Goal: Contribute content: Add original content to the website for others to see

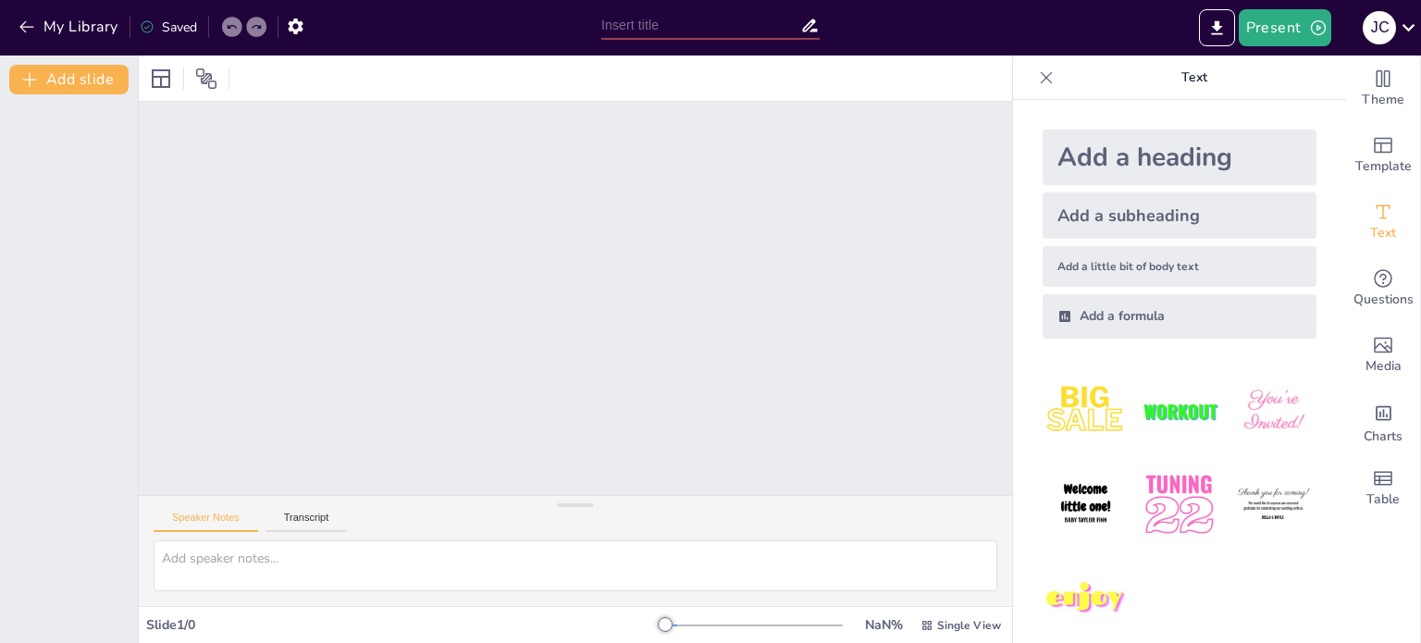
click at [597, 60] on div at bounding box center [575, 78] width 873 height 45
click at [511, 525] on div "Speaker Notes Transcript" at bounding box center [575, 518] width 873 height 44
click at [1154, 153] on div "Add a heading" at bounding box center [1180, 158] width 274 height 56
click at [1084, 498] on img at bounding box center [1086, 505] width 86 height 86
click at [1140, 217] on div "Add a subheading" at bounding box center [1180, 215] width 274 height 46
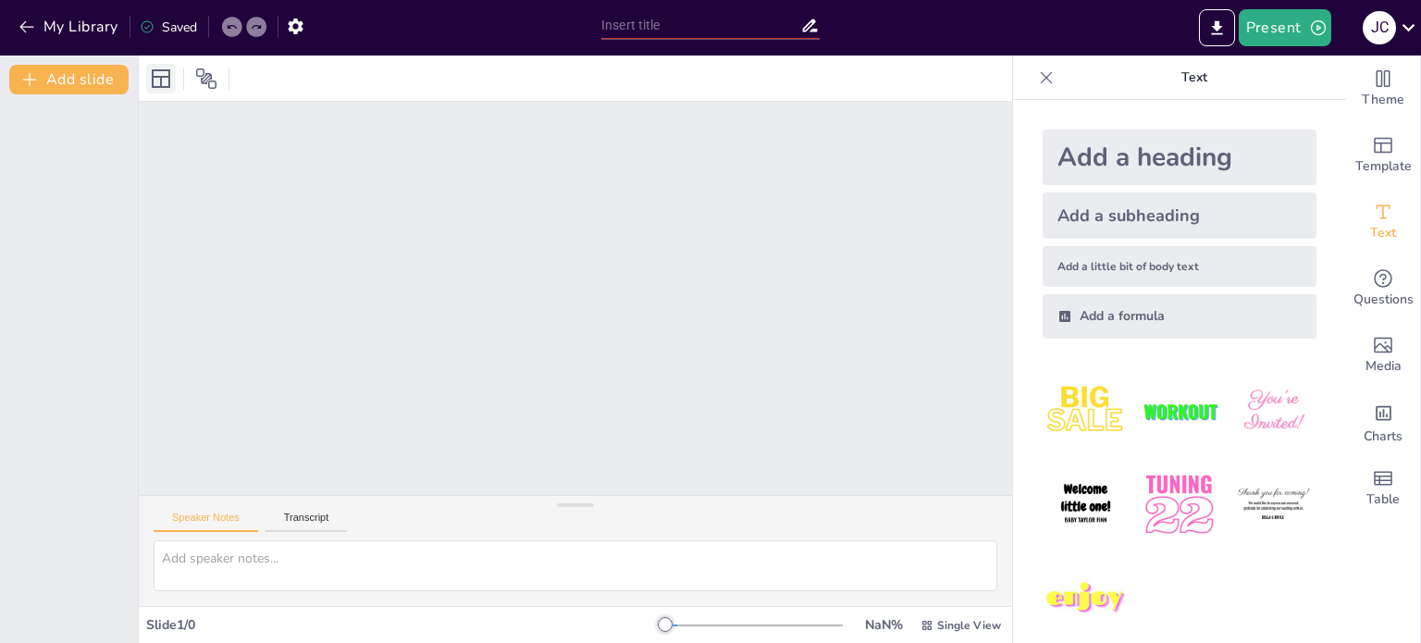
click at [165, 82] on icon at bounding box center [161, 79] width 22 height 22
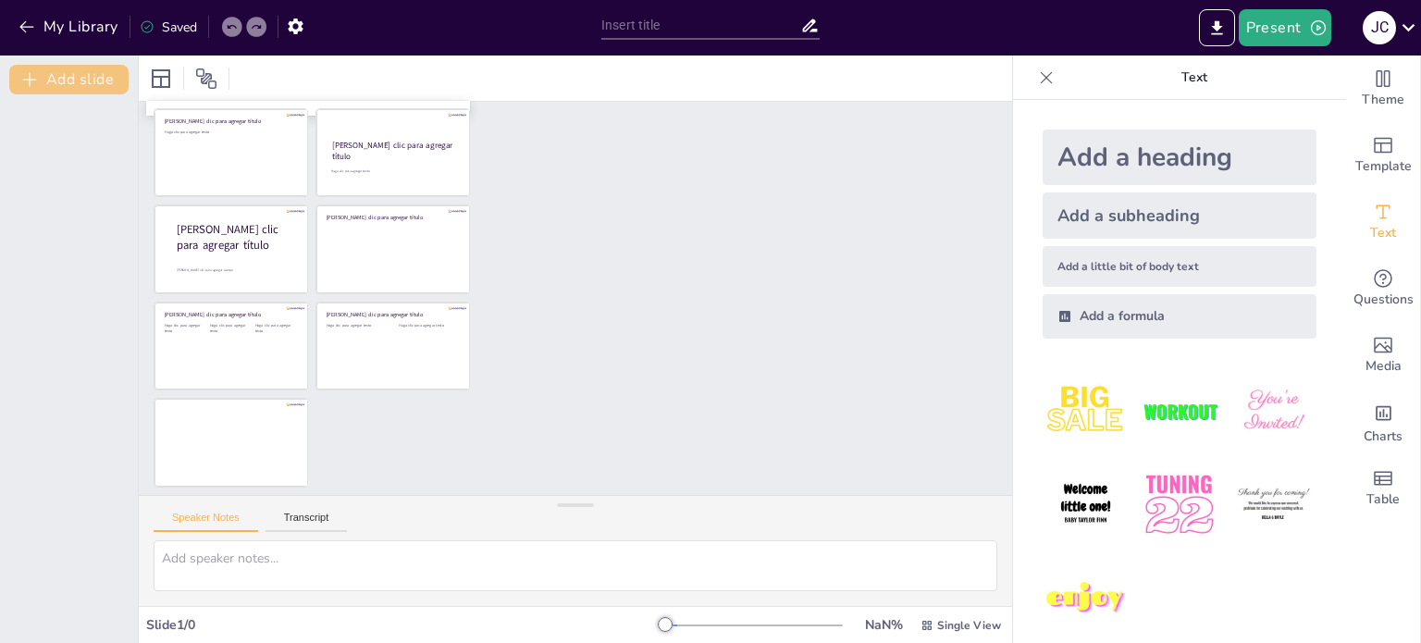
click at [85, 76] on button "Add slide" at bounding box center [68, 80] width 119 height 30
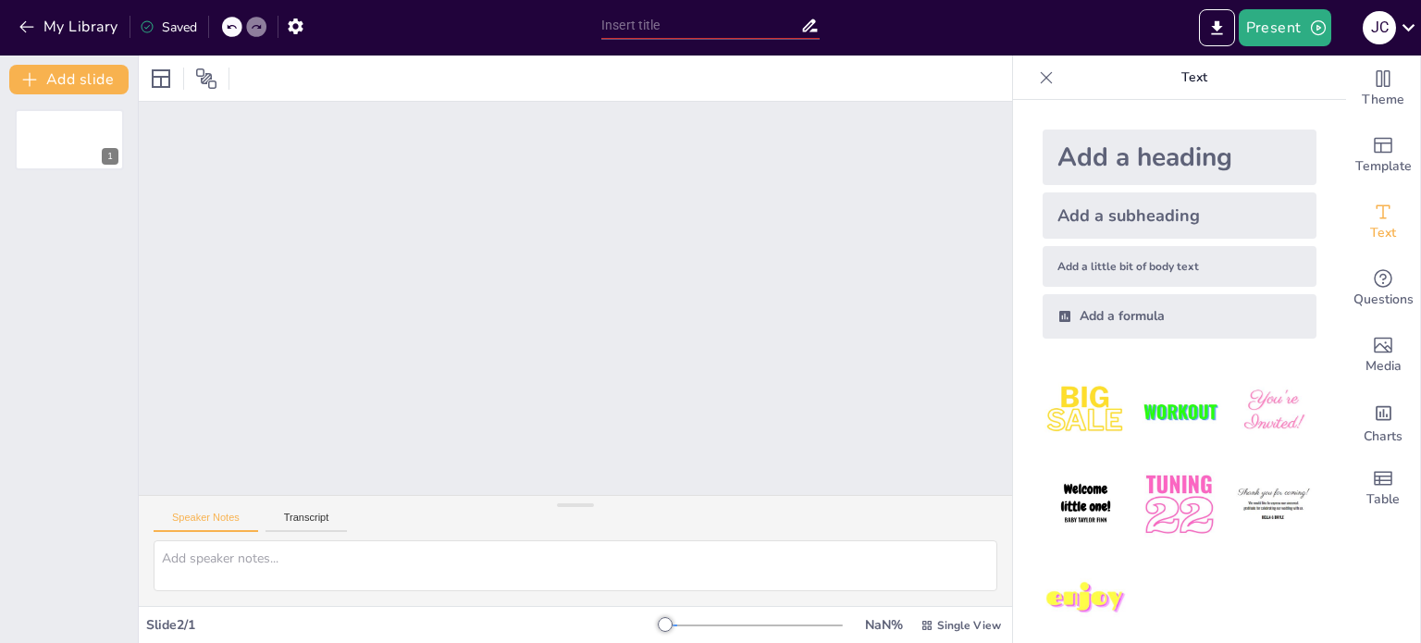
click at [1190, 564] on div at bounding box center [1179, 504] width 303 height 303
click at [394, 375] on div "Slide 1" at bounding box center [575, 298] width 873 height 393
click at [199, 20] on div "Unable to save" at bounding box center [194, 28] width 108 height 18
click at [500, 31] on div "My Library Unable to save" at bounding box center [296, 25] width 592 height 33
click at [378, 66] on div at bounding box center [575, 78] width 873 height 45
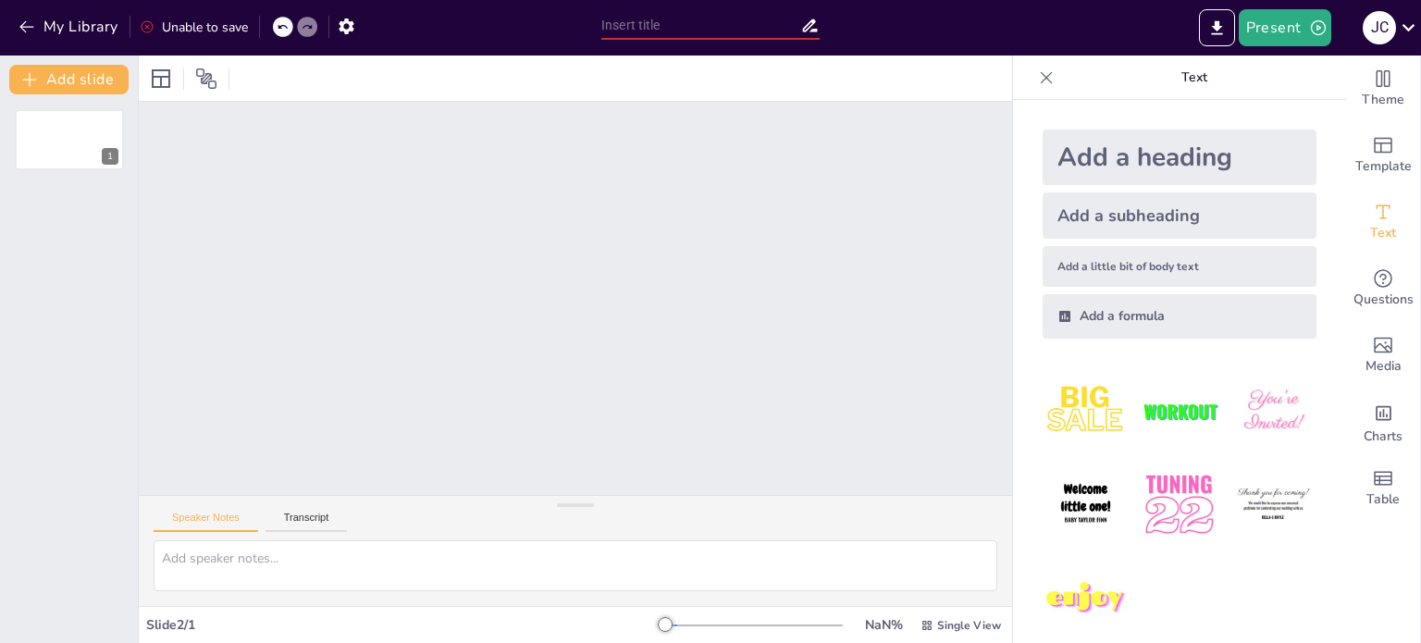
click at [299, 77] on div at bounding box center [575, 78] width 873 height 45
click at [1037, 72] on icon at bounding box center [1046, 77] width 19 height 19
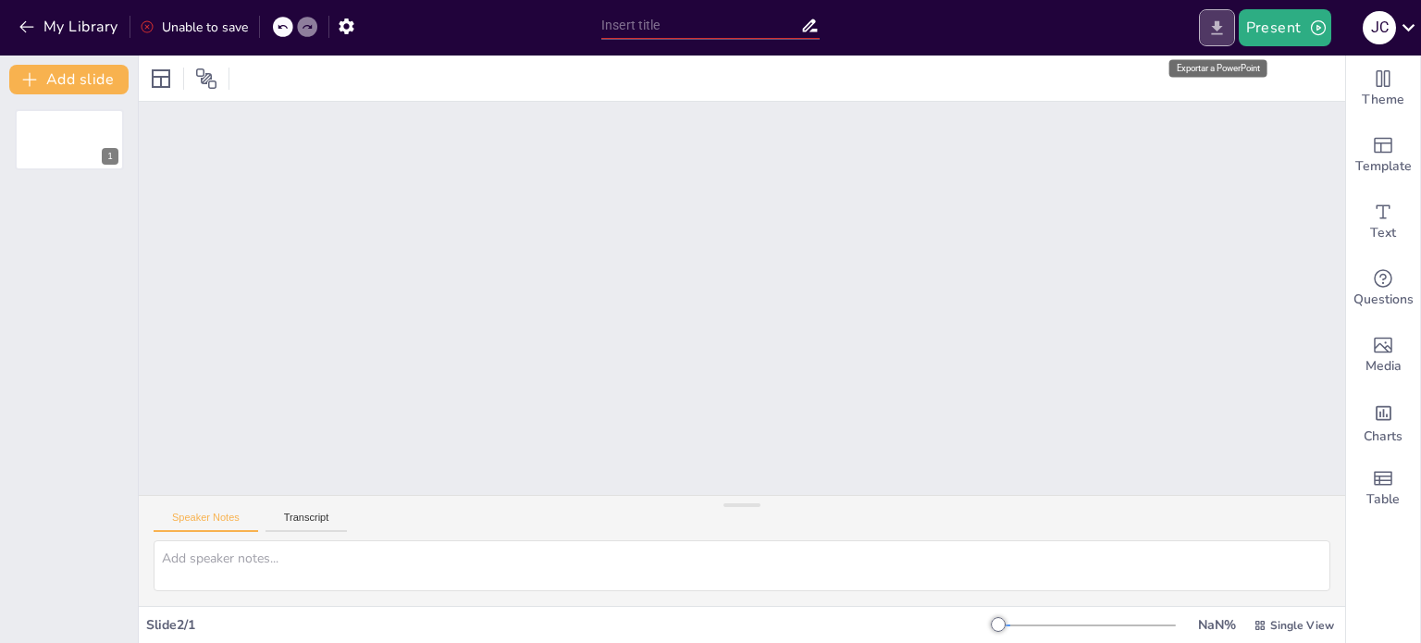
click at [1223, 23] on icon "Export to PowerPoint" at bounding box center [1216, 28] width 19 height 19
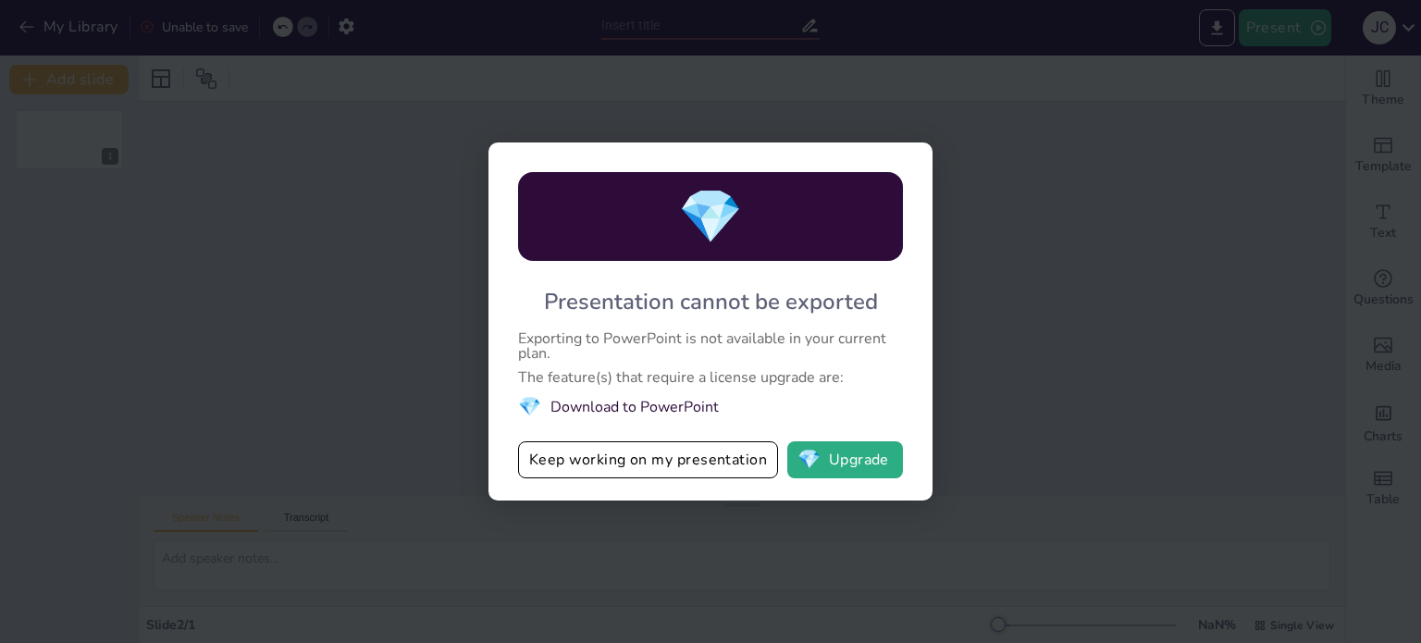
click at [1054, 313] on div "💎 Presentation cannot be exported Exporting to PowerPoint is not available in y…" at bounding box center [710, 321] width 1421 height 643
click at [1038, 423] on div "💎 Presentation cannot be exported Exporting to PowerPoint is not available in y…" at bounding box center [710, 321] width 1421 height 643
click at [337, 165] on div "💎 Presentation cannot be exported Exporting to PowerPoint is not available in y…" at bounding box center [710, 321] width 1421 height 643
click at [691, 466] on button "Keep working on my presentation" at bounding box center [648, 459] width 260 height 37
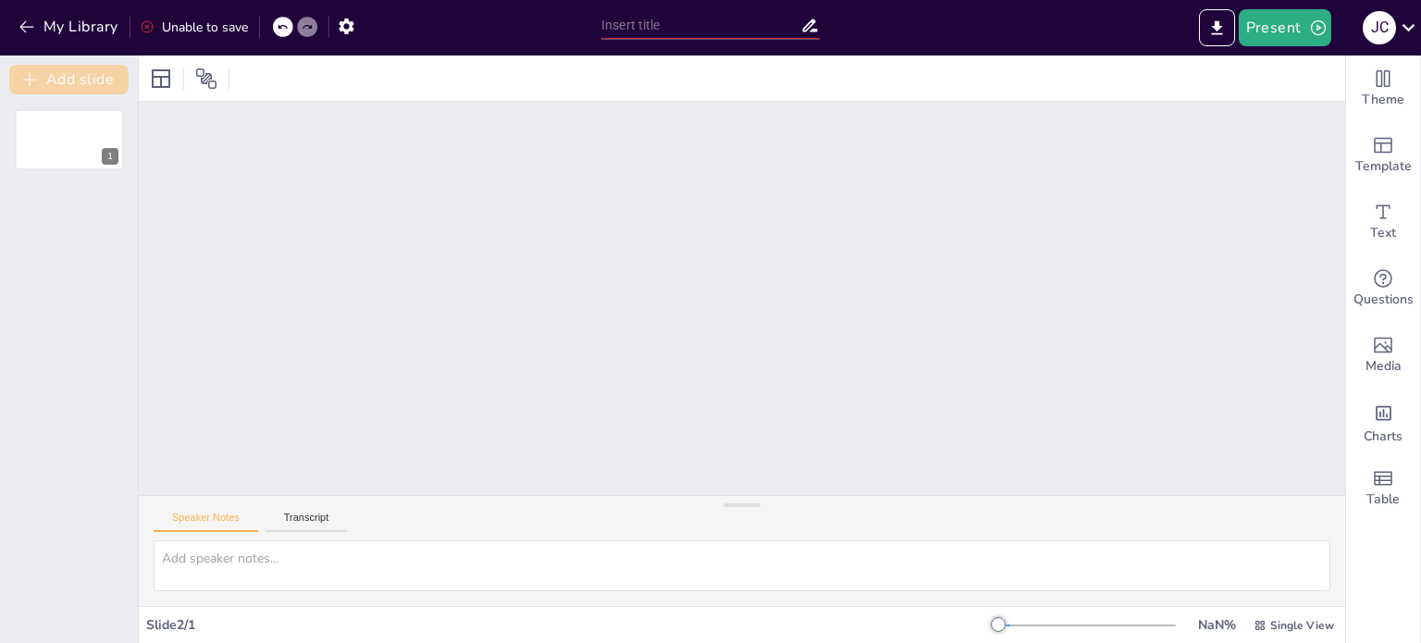
click at [99, 74] on button "Add slide" at bounding box center [68, 80] width 119 height 30
click at [96, 213] on div "2" at bounding box center [69, 209] width 111 height 63
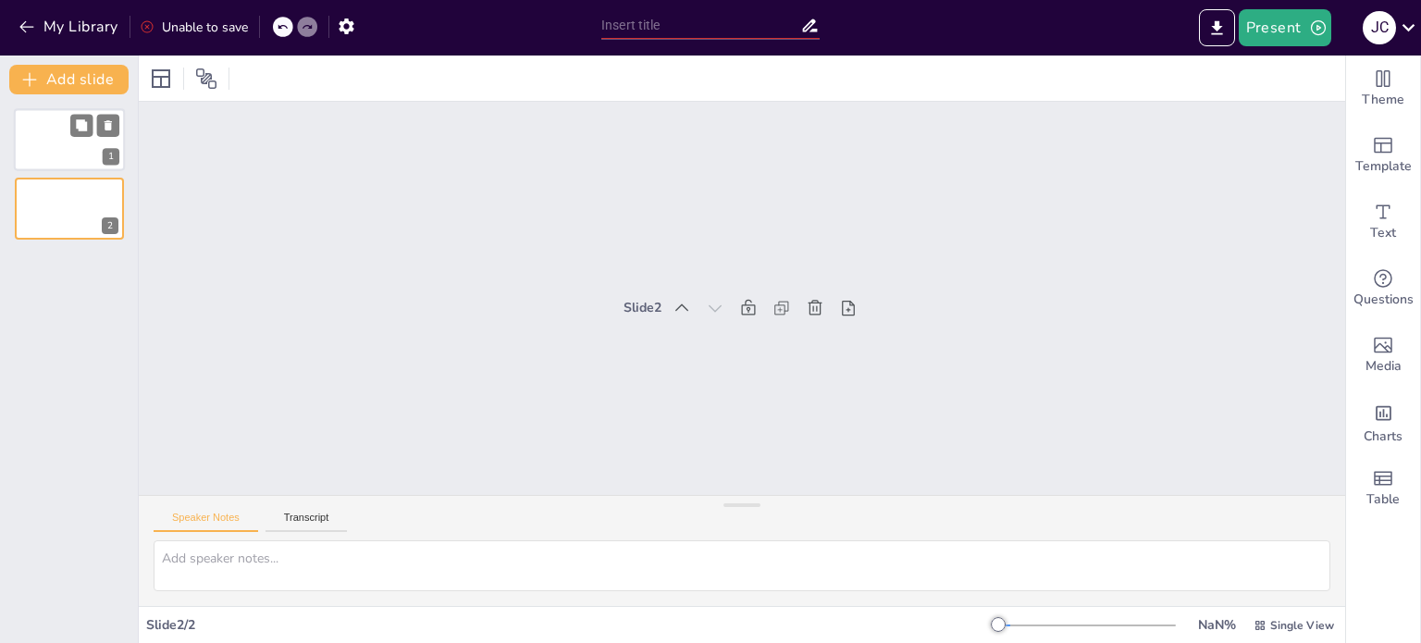
click at [71, 145] on div "1" at bounding box center [69, 139] width 111 height 63
click at [205, 25] on div "Unable to save" at bounding box center [194, 28] width 108 height 18
click at [490, 22] on div "My Library Unable to save" at bounding box center [296, 25] width 592 height 33
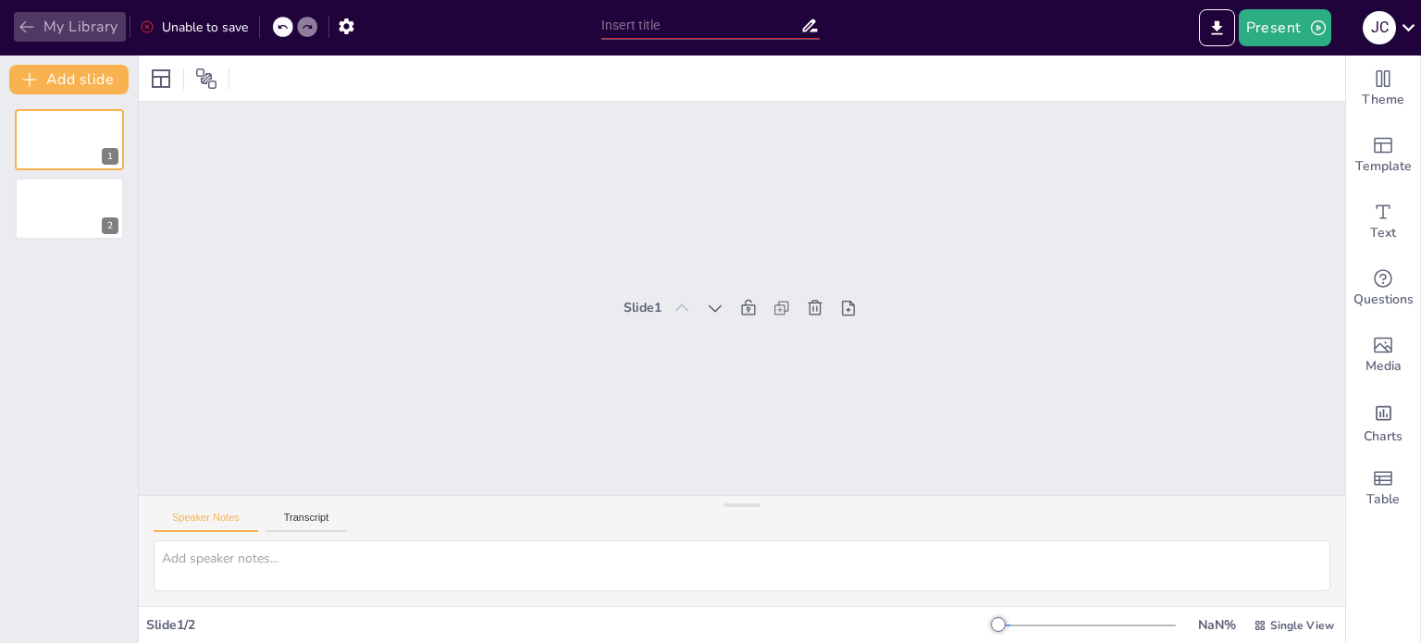
click at [42, 19] on button "My Library" at bounding box center [70, 27] width 112 height 30
